Goal: Task Accomplishment & Management: Use online tool/utility

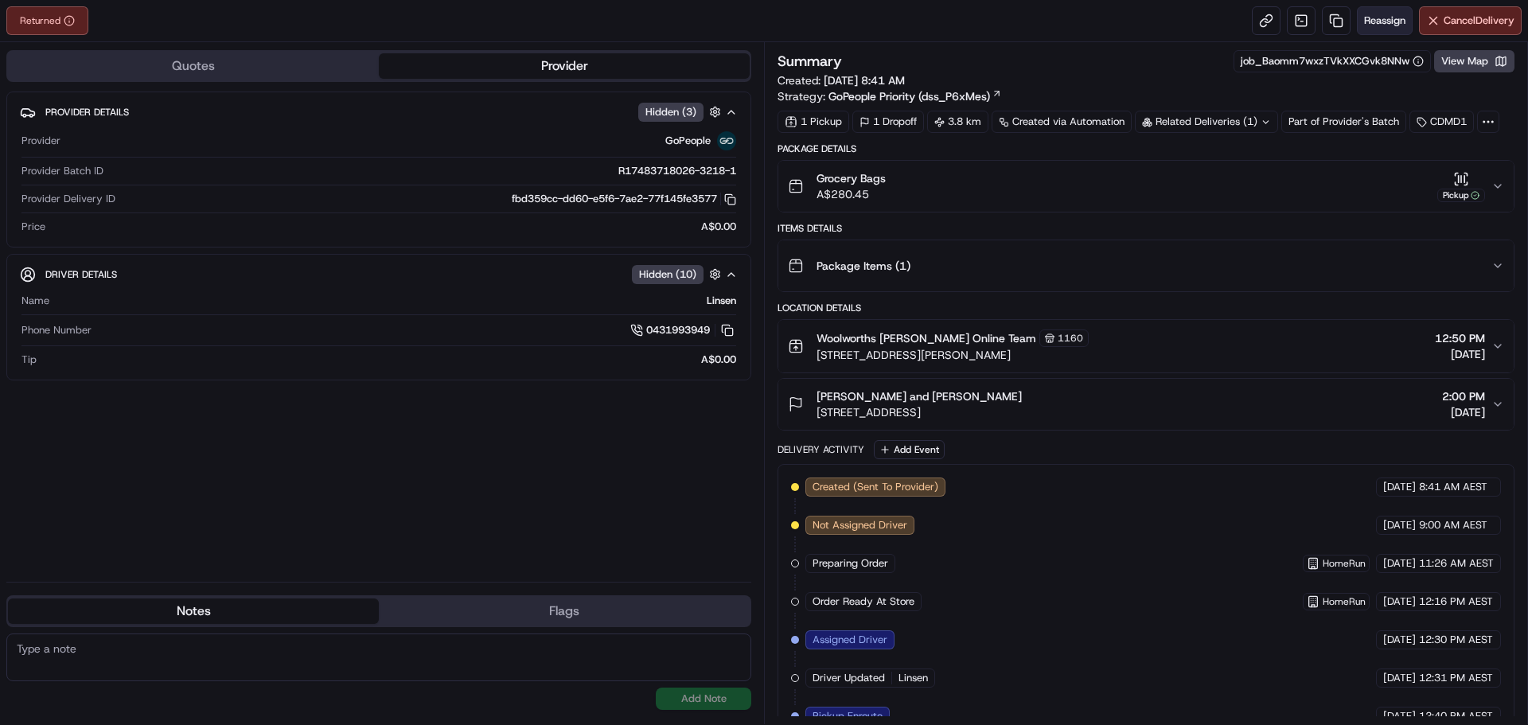
click at [1374, 28] on button "Reassign" at bounding box center [1385, 20] width 56 height 29
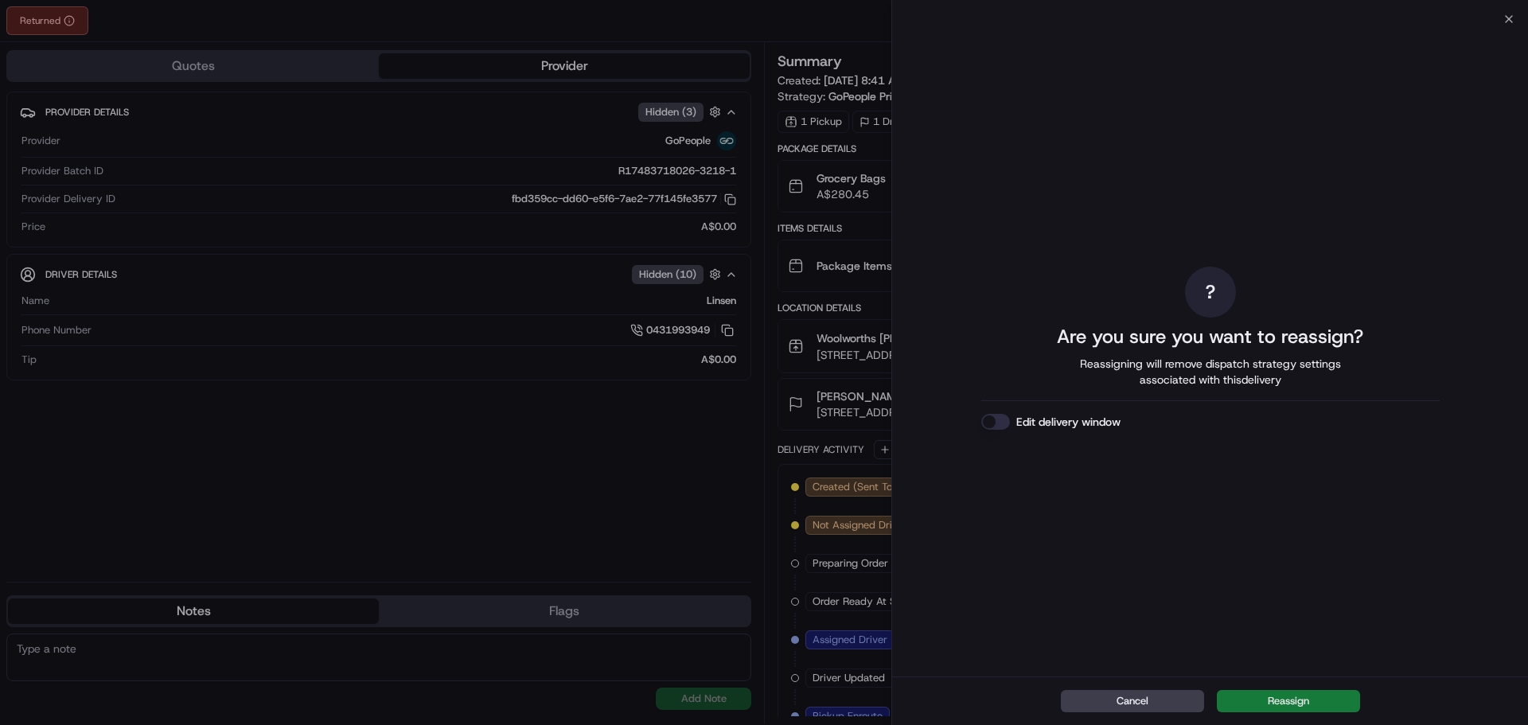
click at [1305, 698] on button "Reassign" at bounding box center [1288, 701] width 143 height 22
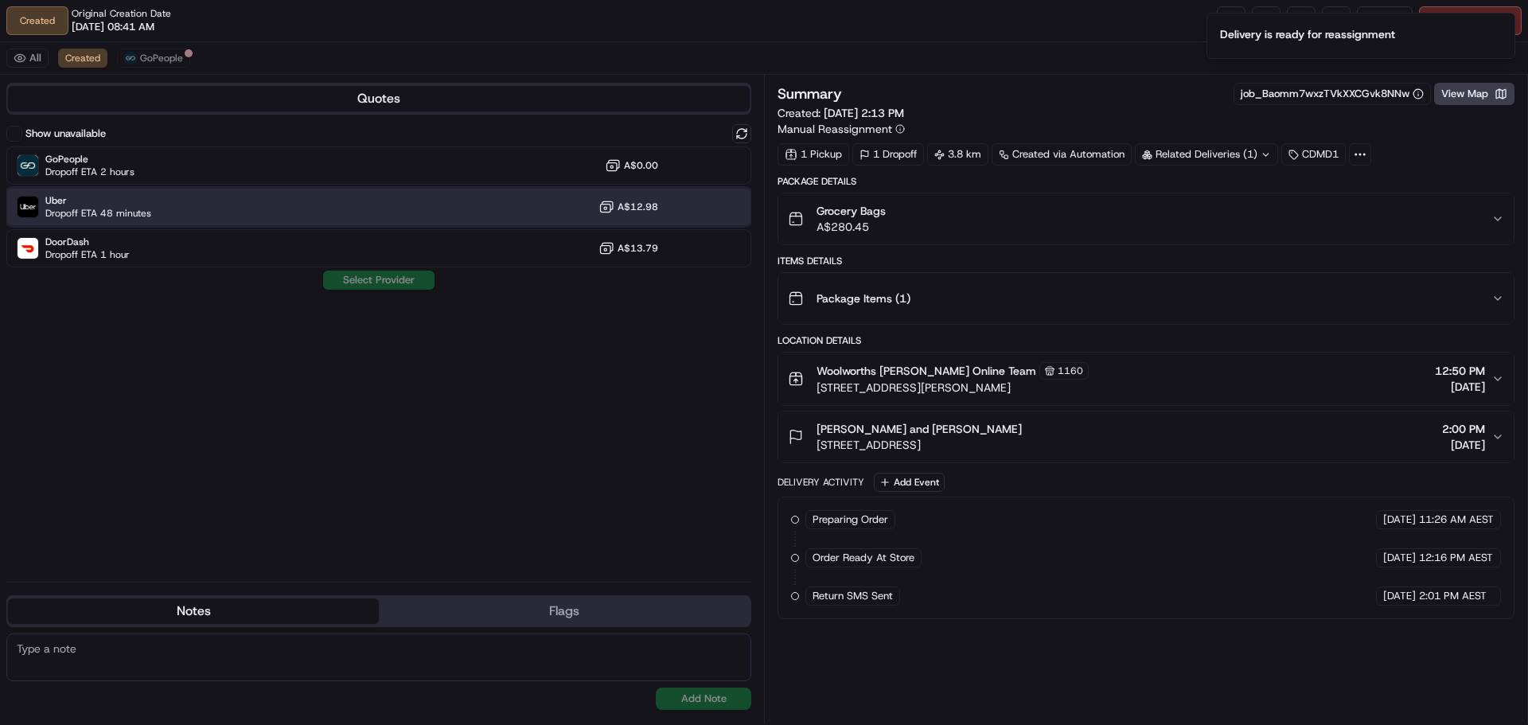
click at [129, 205] on span "Uber" at bounding box center [98, 200] width 106 height 13
click at [356, 276] on button "Assign Provider" at bounding box center [378, 280] width 113 height 19
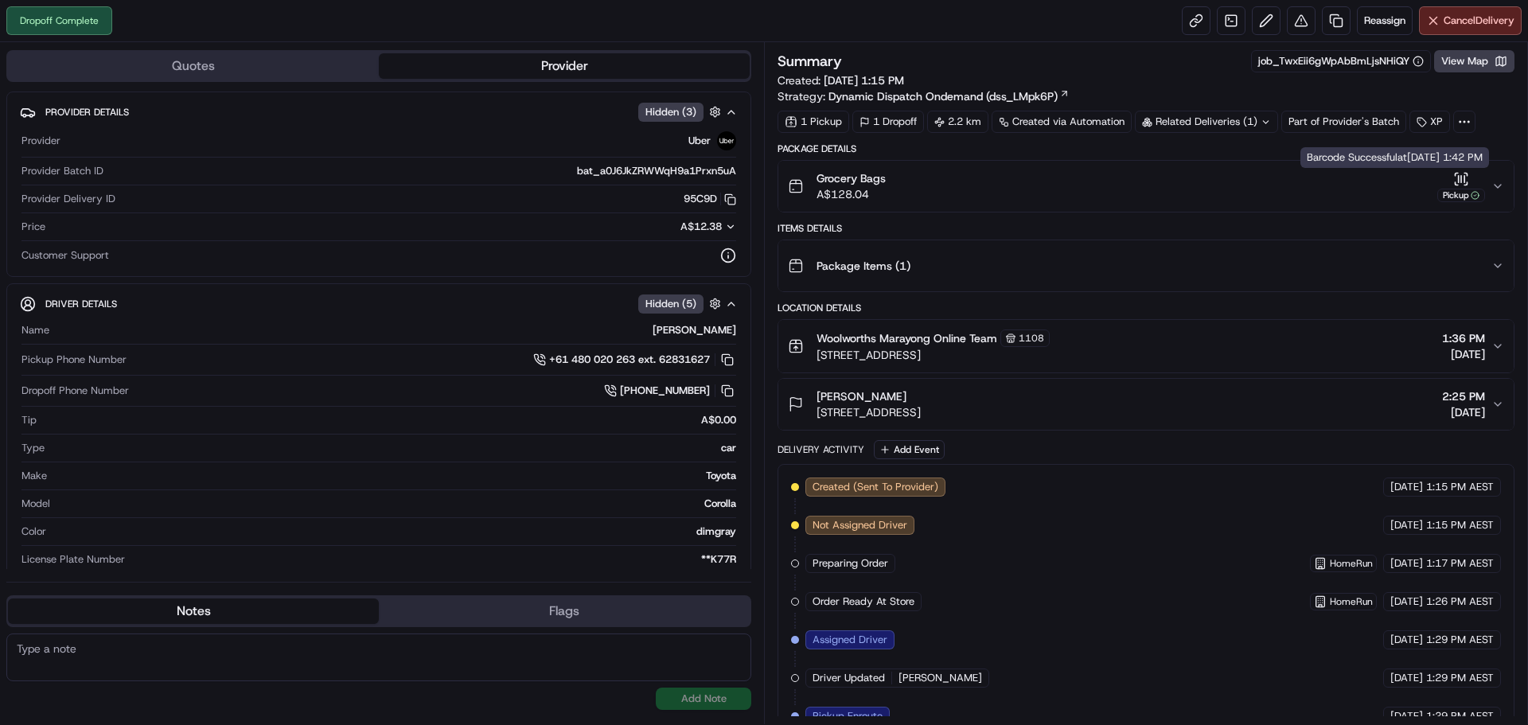
click at [1466, 178] on icon "button" at bounding box center [1461, 179] width 16 height 16
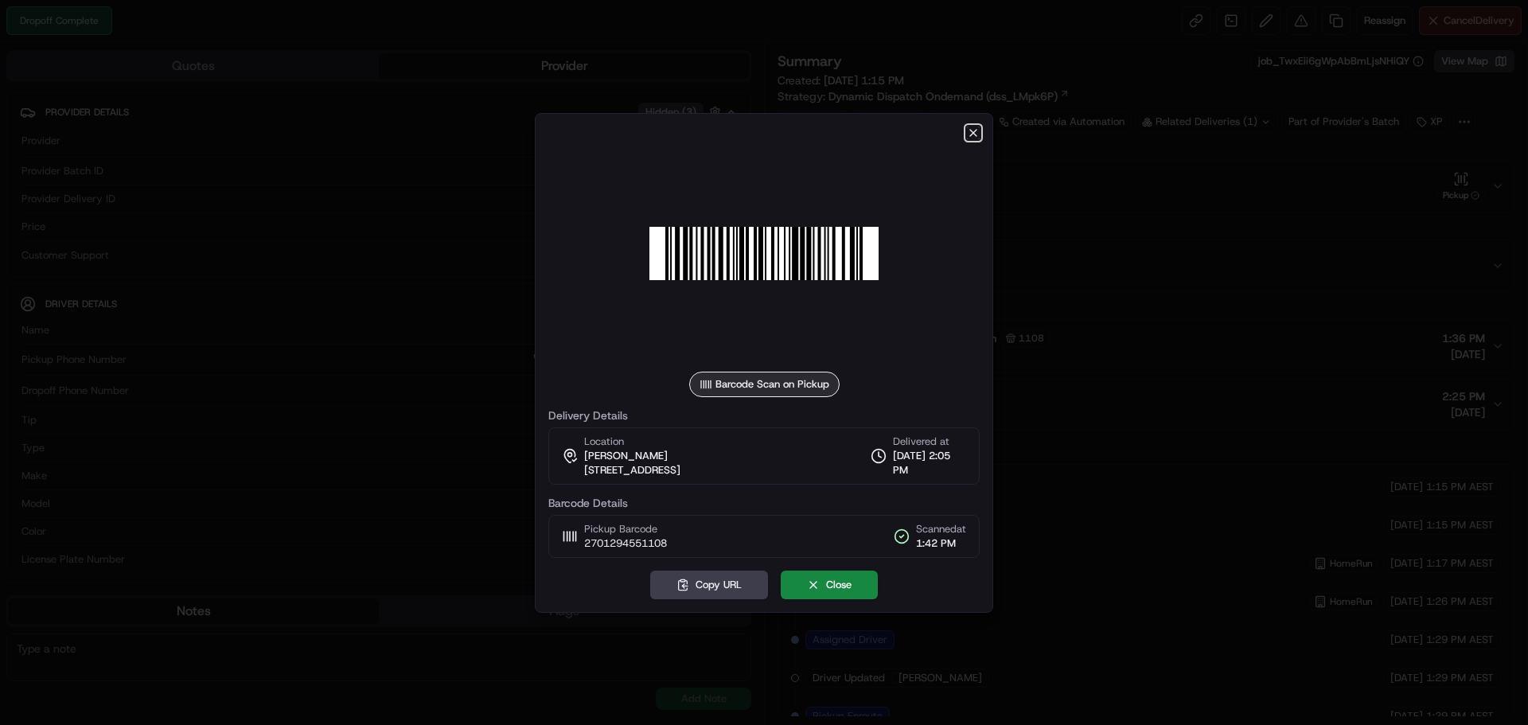
click at [974, 130] on icon "button" at bounding box center [973, 133] width 13 height 13
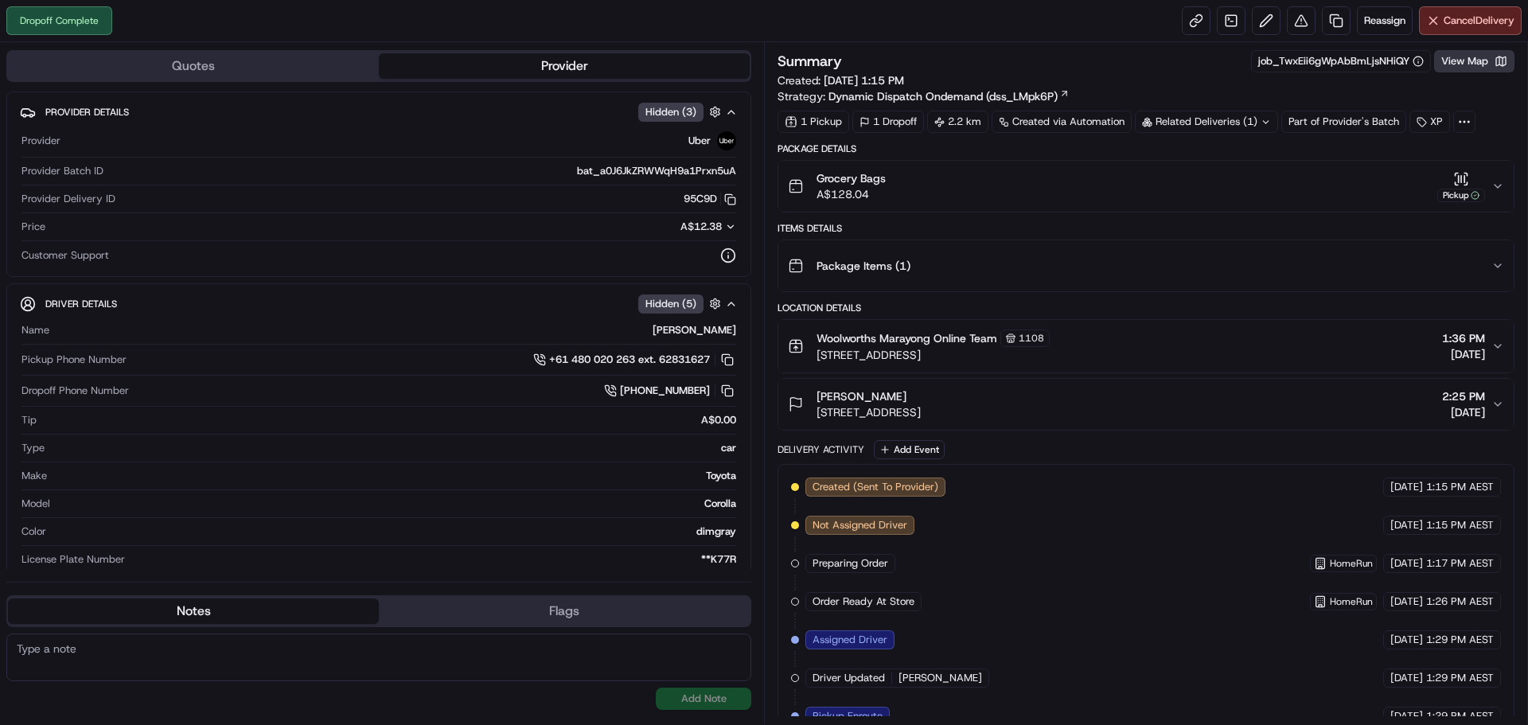
click at [1463, 60] on button "View Map" at bounding box center [1474, 61] width 80 height 22
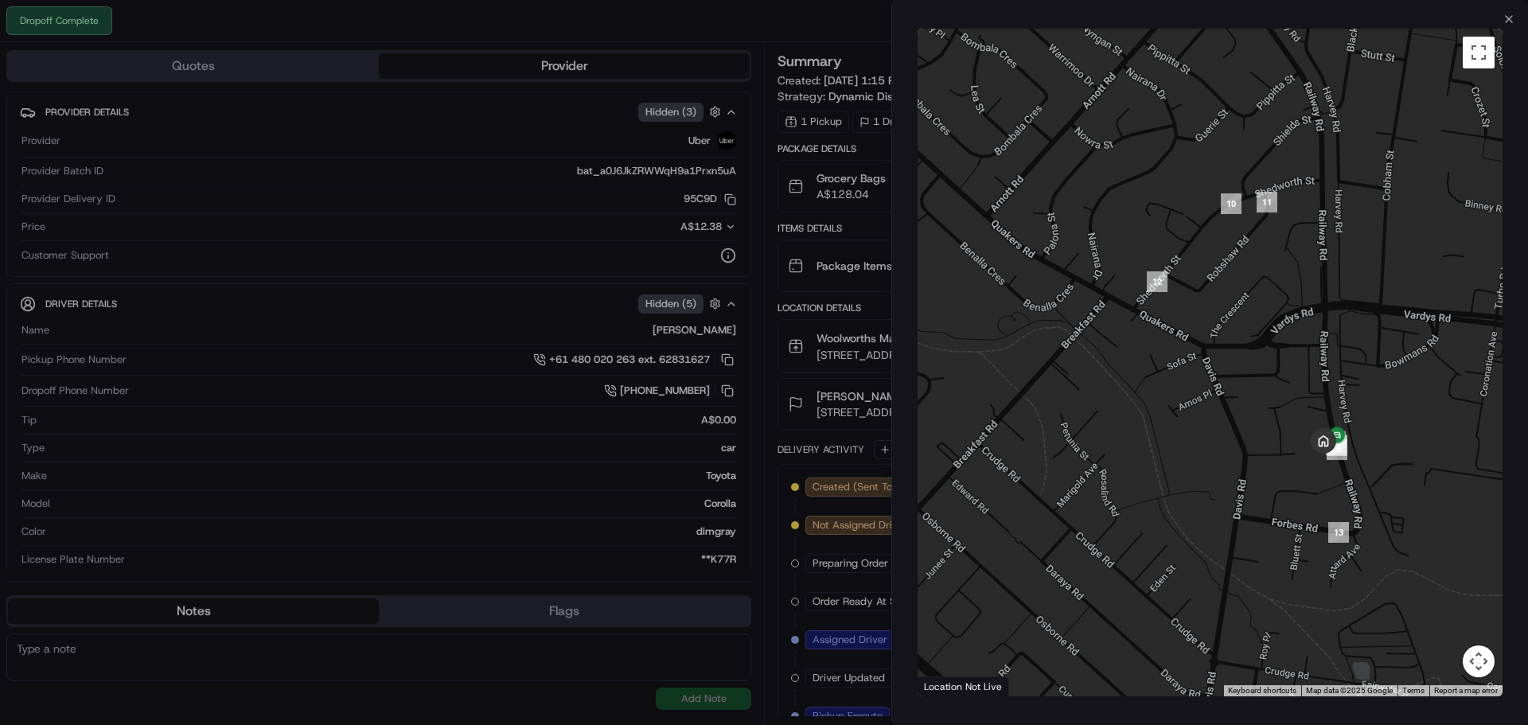
drag, startPoint x: 1405, startPoint y: 444, endPoint x: 1328, endPoint y: 489, distance: 89.2
click at [1328, 489] on div at bounding box center [1210, 363] width 585 height 668
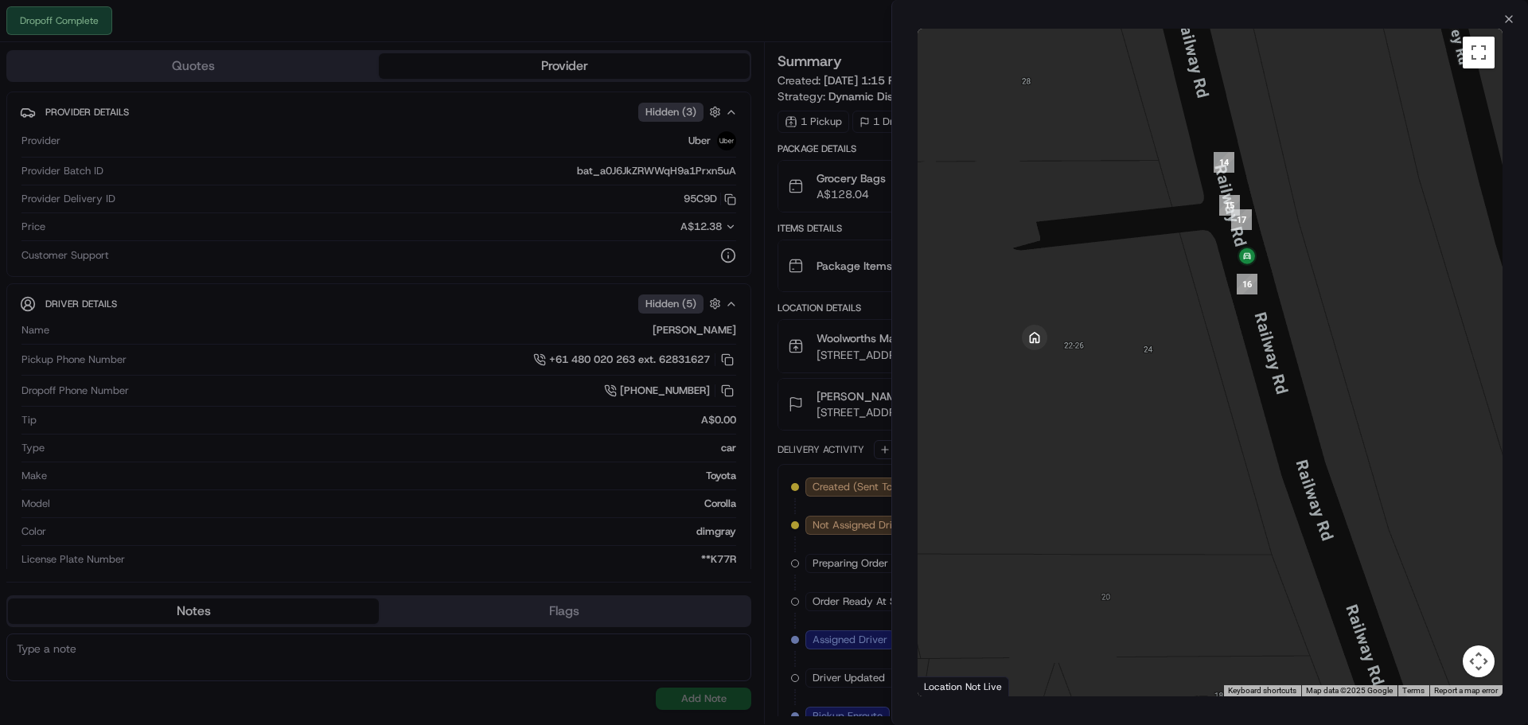
click at [854, 18] on div at bounding box center [764, 362] width 1528 height 725
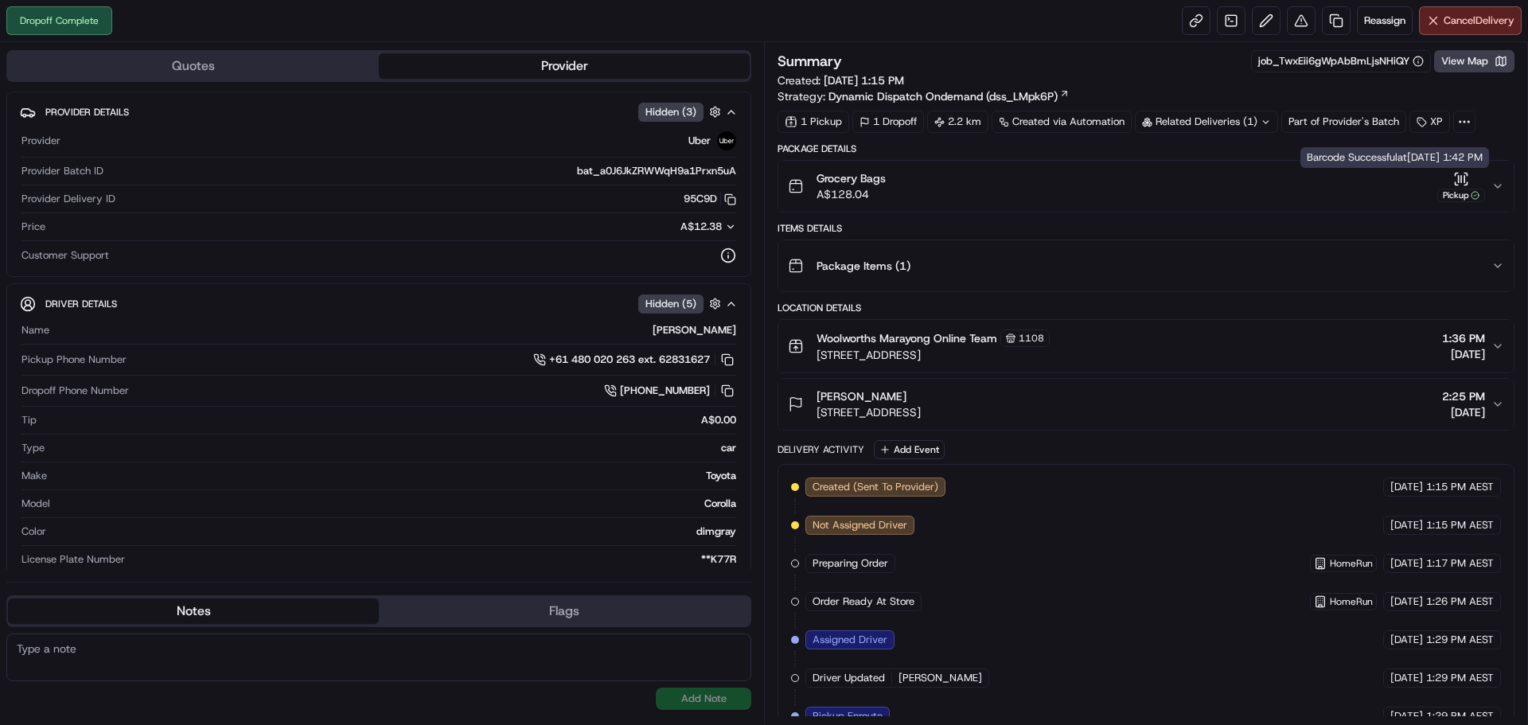
click at [1465, 179] on icon "button" at bounding box center [1465, 178] width 0 height 6
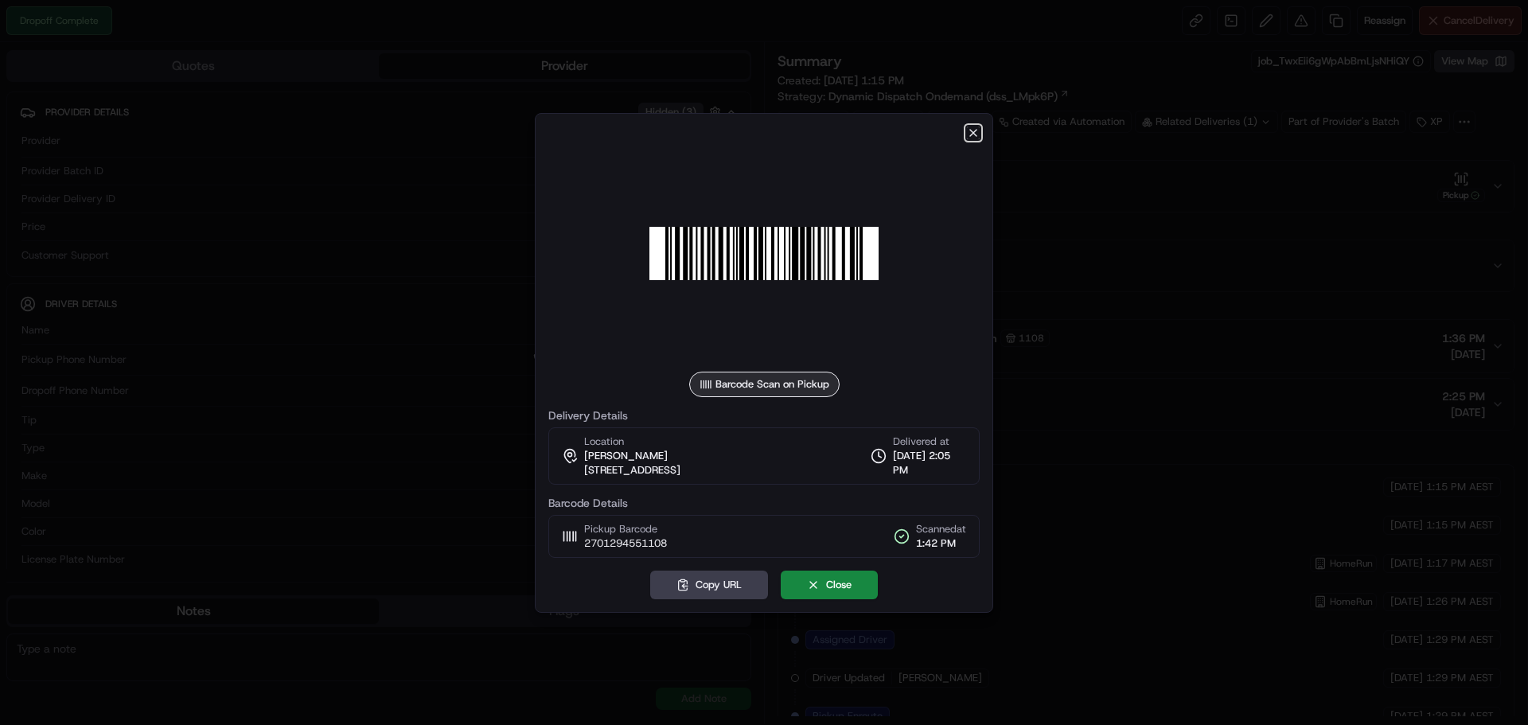
click at [969, 131] on icon "button" at bounding box center [973, 133] width 13 height 13
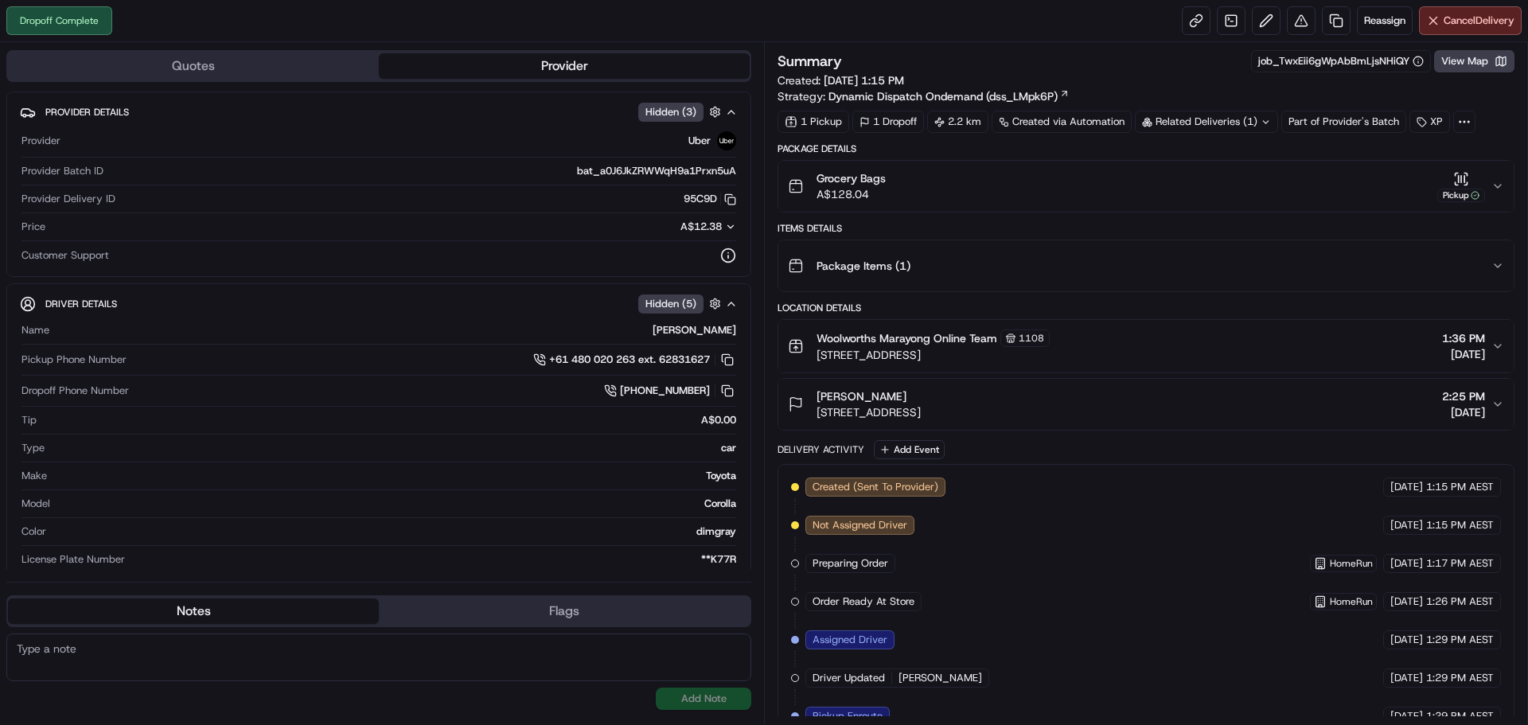
scroll to position [291, 0]
